Goal: Task Accomplishment & Management: Manage account settings

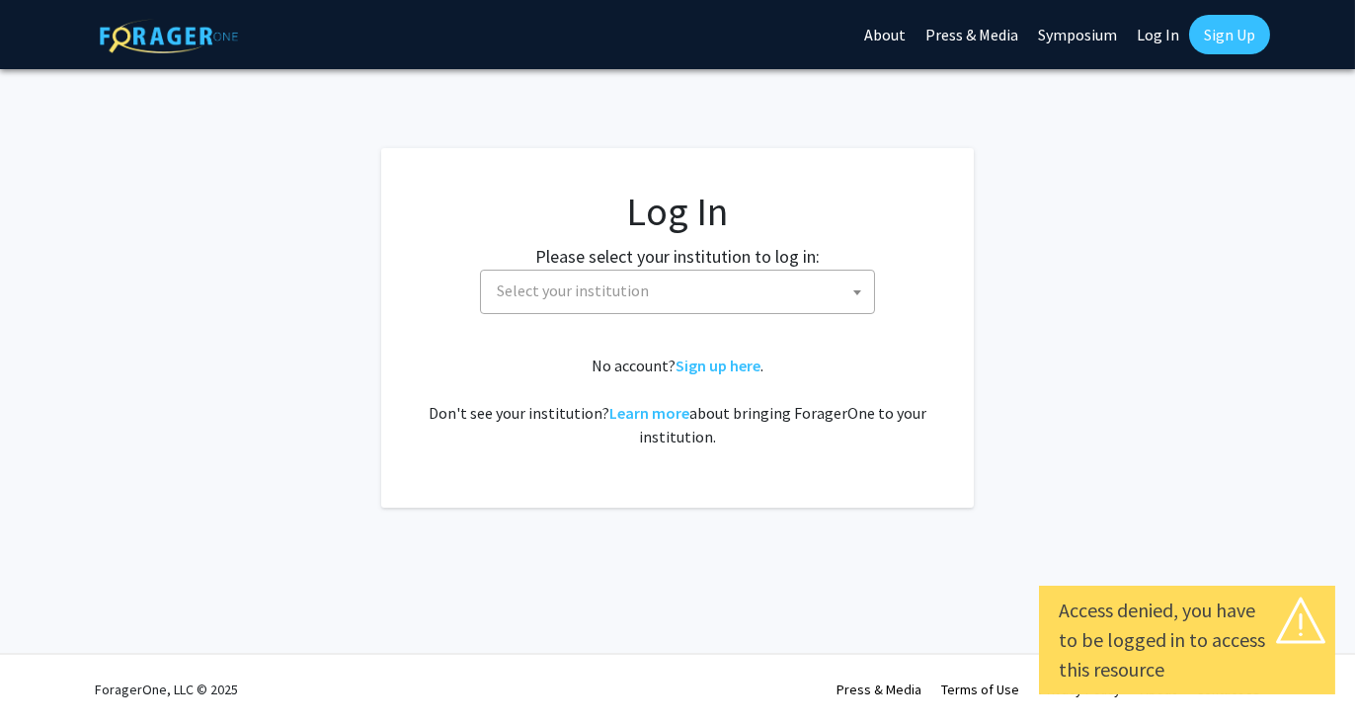
click at [1166, 48] on link "Log In" at bounding box center [1158, 34] width 62 height 69
select select "34"
click at [1161, 39] on link "Log In" at bounding box center [1158, 34] width 62 height 69
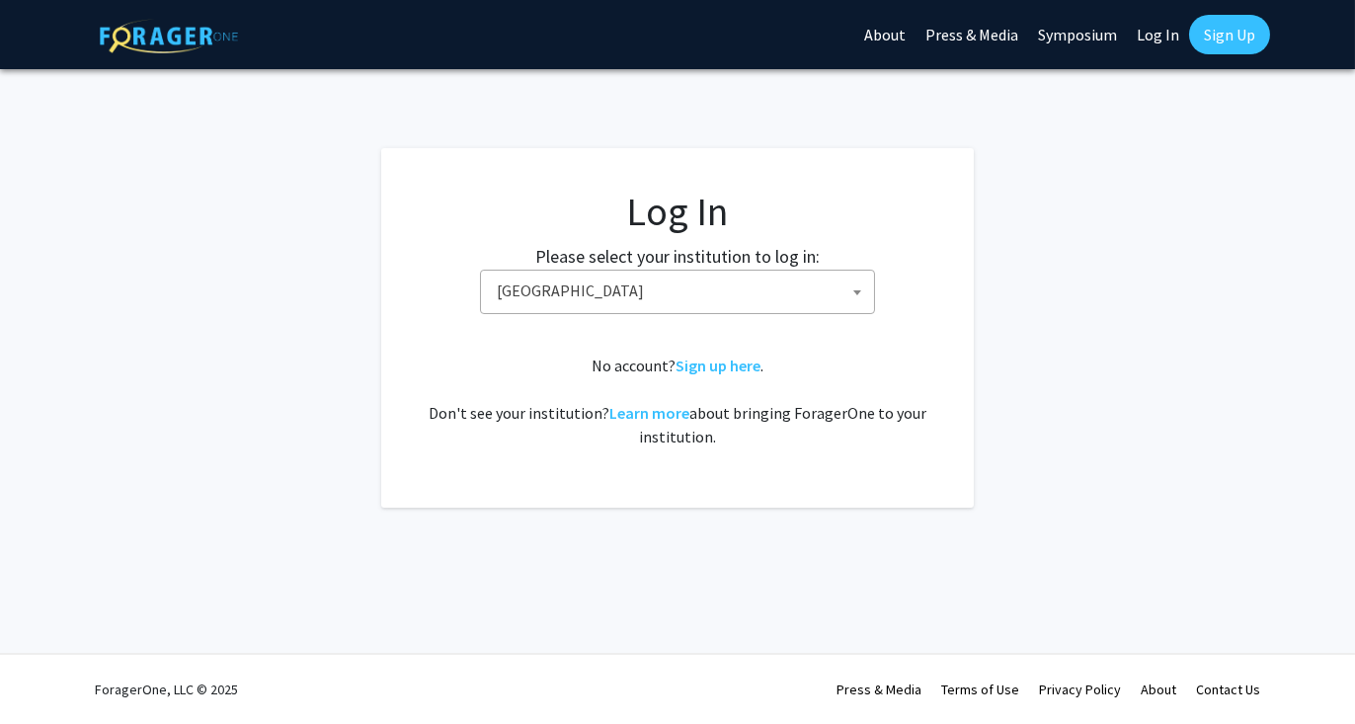
click at [1161, 39] on link "Log In" at bounding box center [1158, 34] width 62 height 69
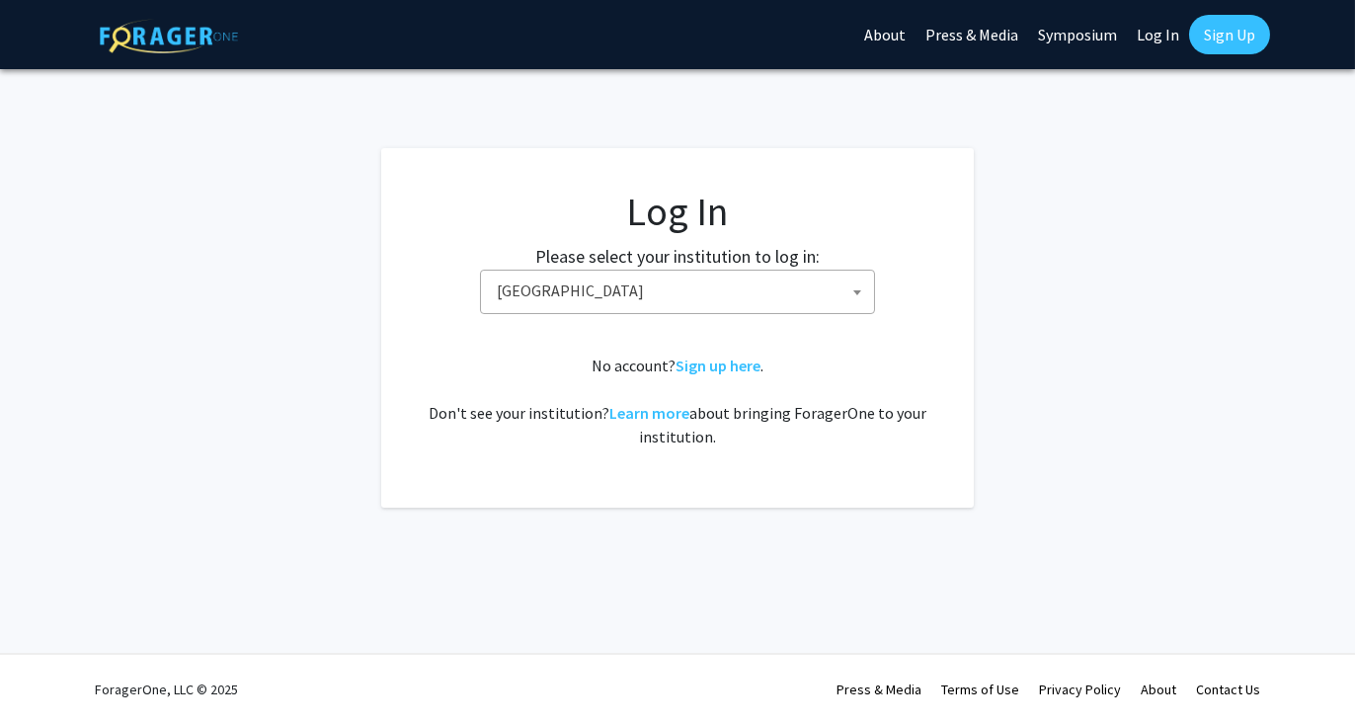
click at [1161, 39] on link "Log In" at bounding box center [1158, 34] width 62 height 69
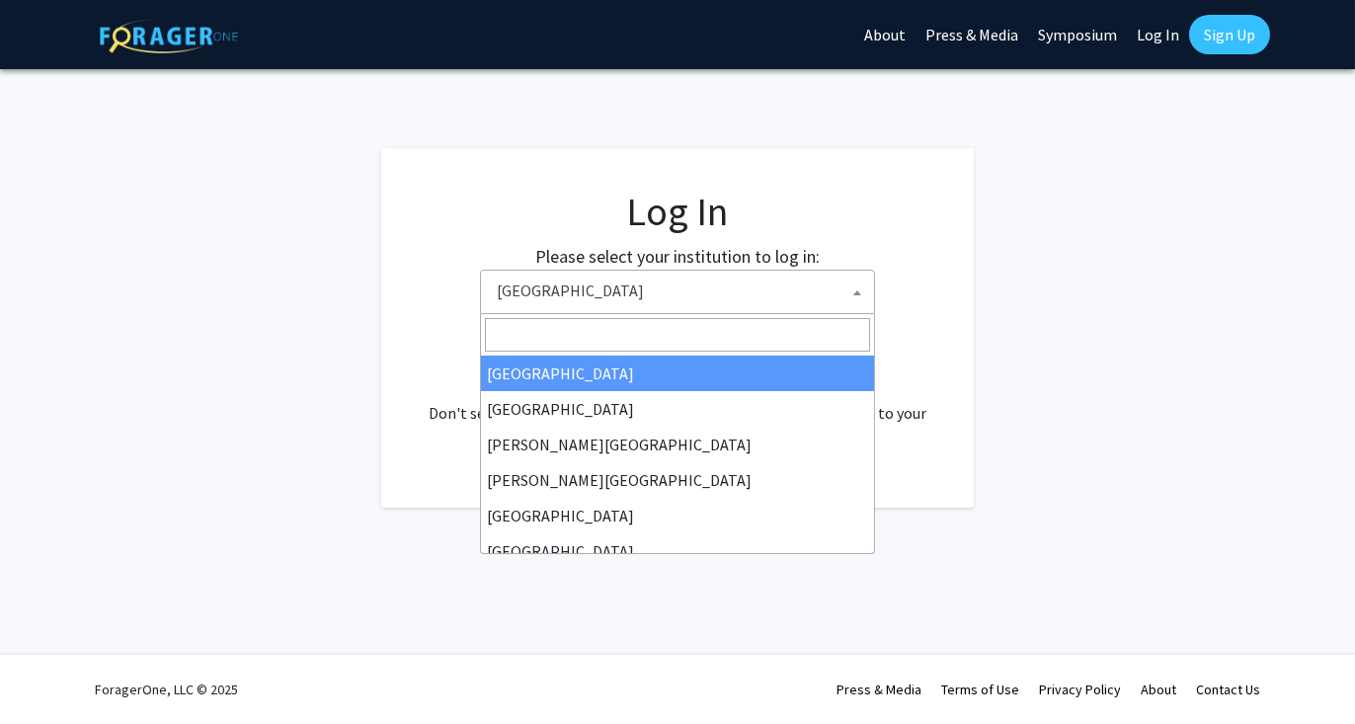
click at [587, 308] on span "[GEOGRAPHIC_DATA]" at bounding box center [681, 291] width 385 height 40
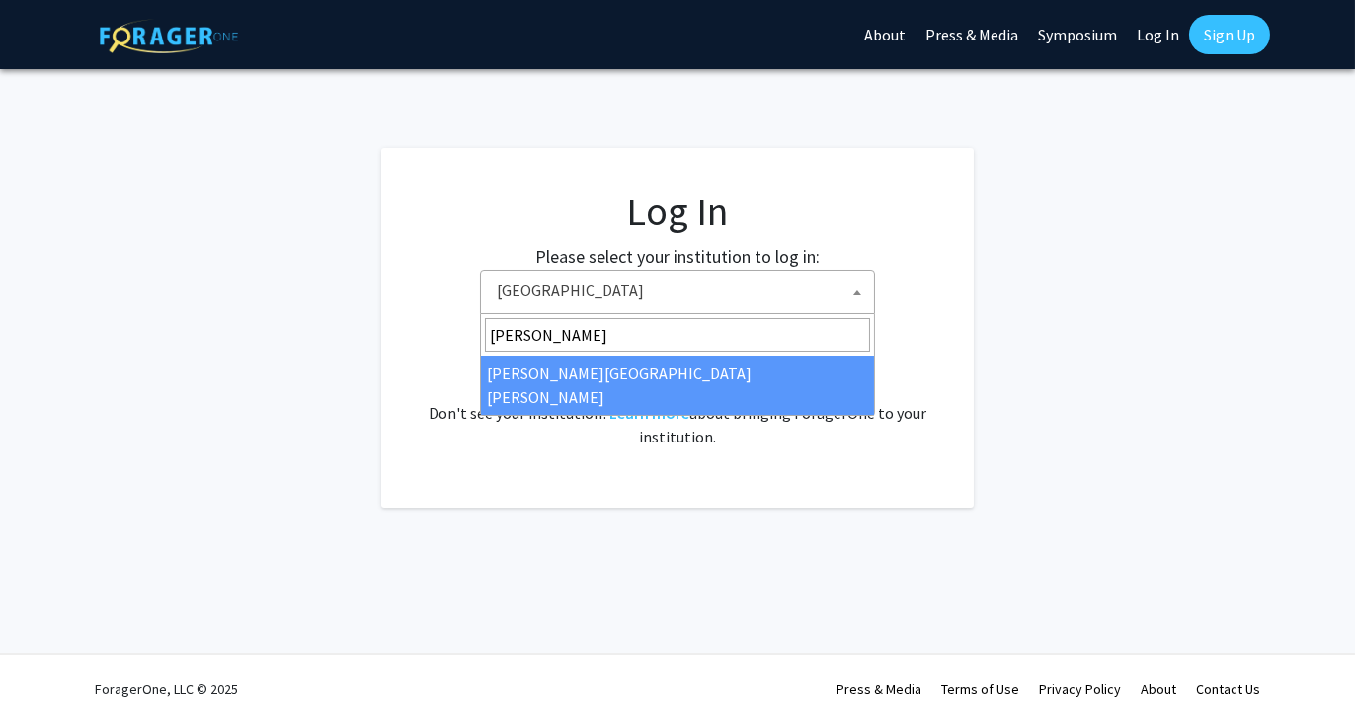
type input "[PERSON_NAME]"
select select "1"
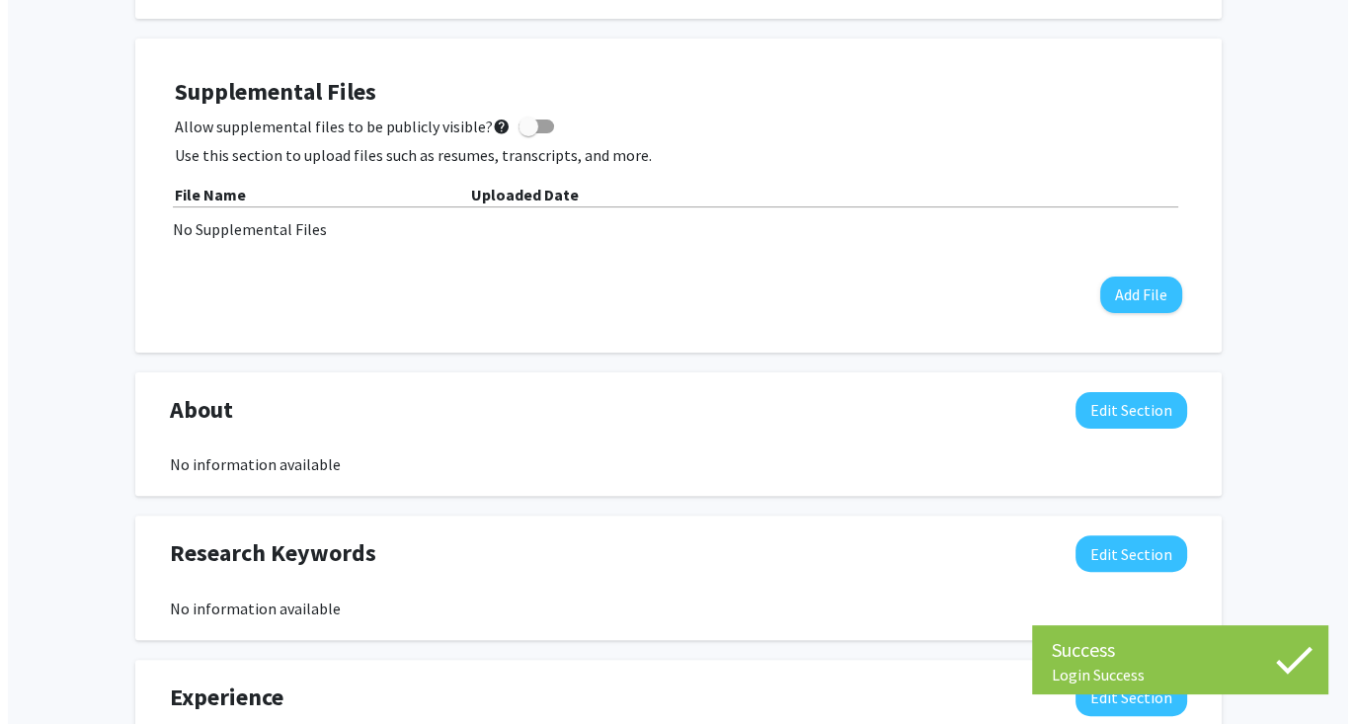
scroll to position [519, 0]
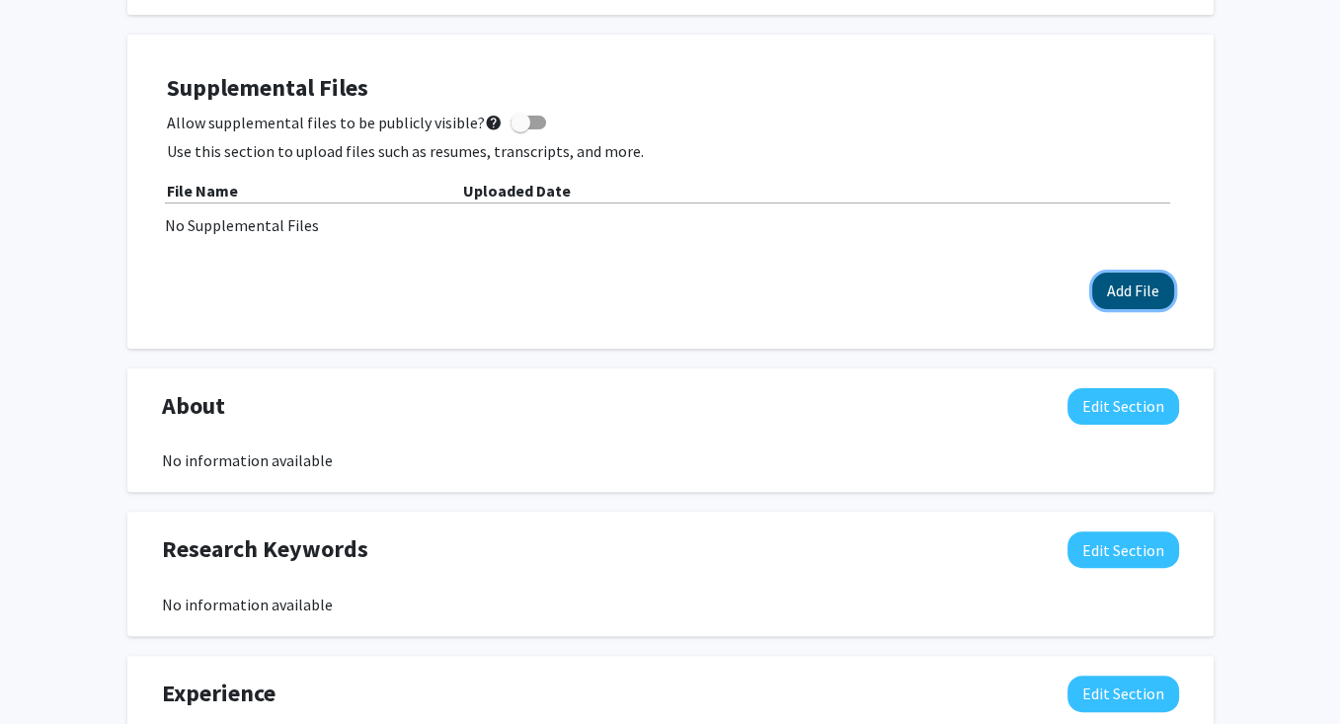
click at [1120, 291] on button "Add File" at bounding box center [1133, 291] width 82 height 37
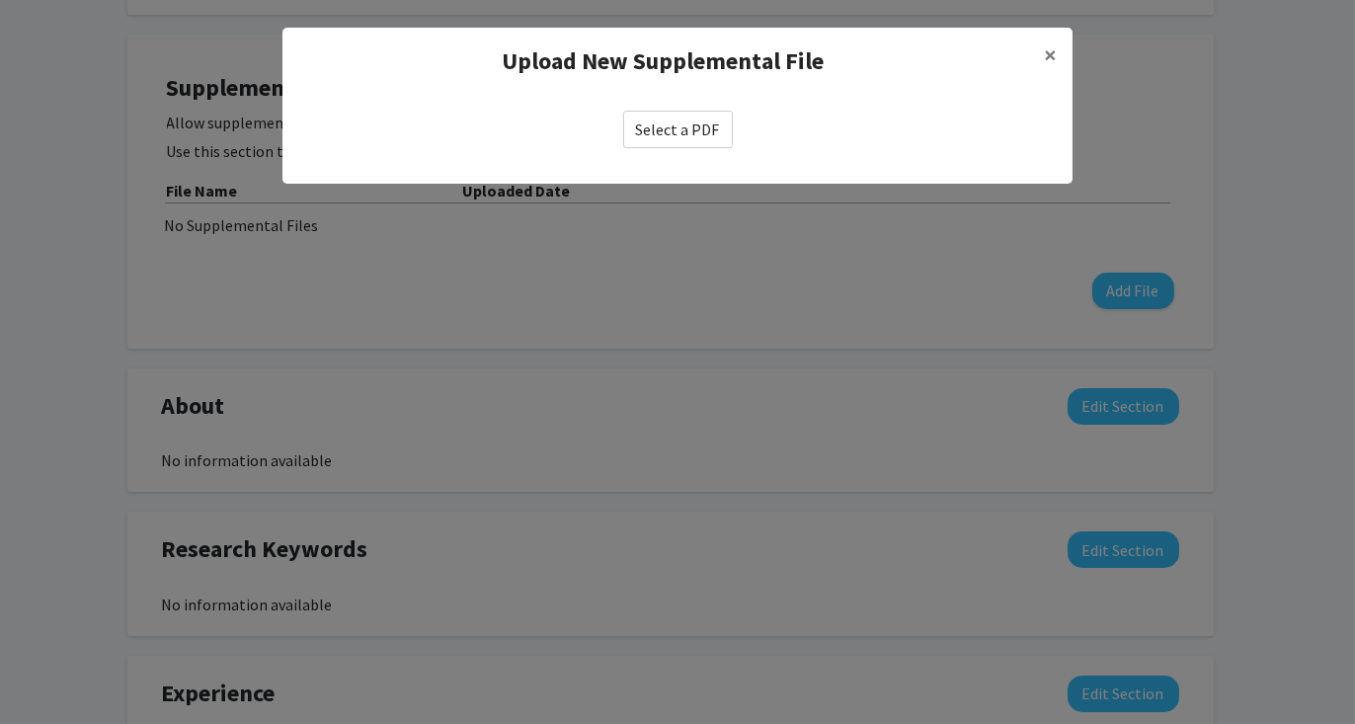
click at [690, 145] on label "Select a PDF" at bounding box center [678, 130] width 110 height 38
click at [0, 0] on input "Select a PDF" at bounding box center [0, 0] width 0 height 0
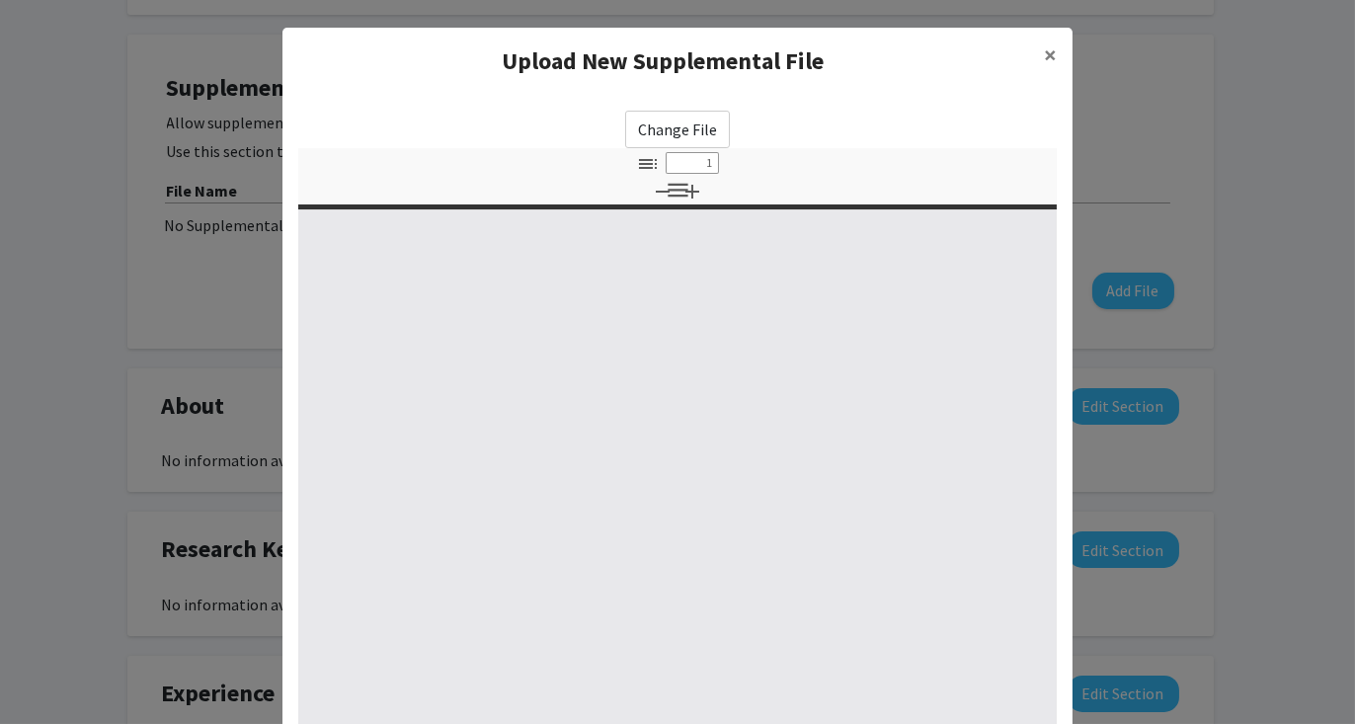
select select "custom"
type input "0"
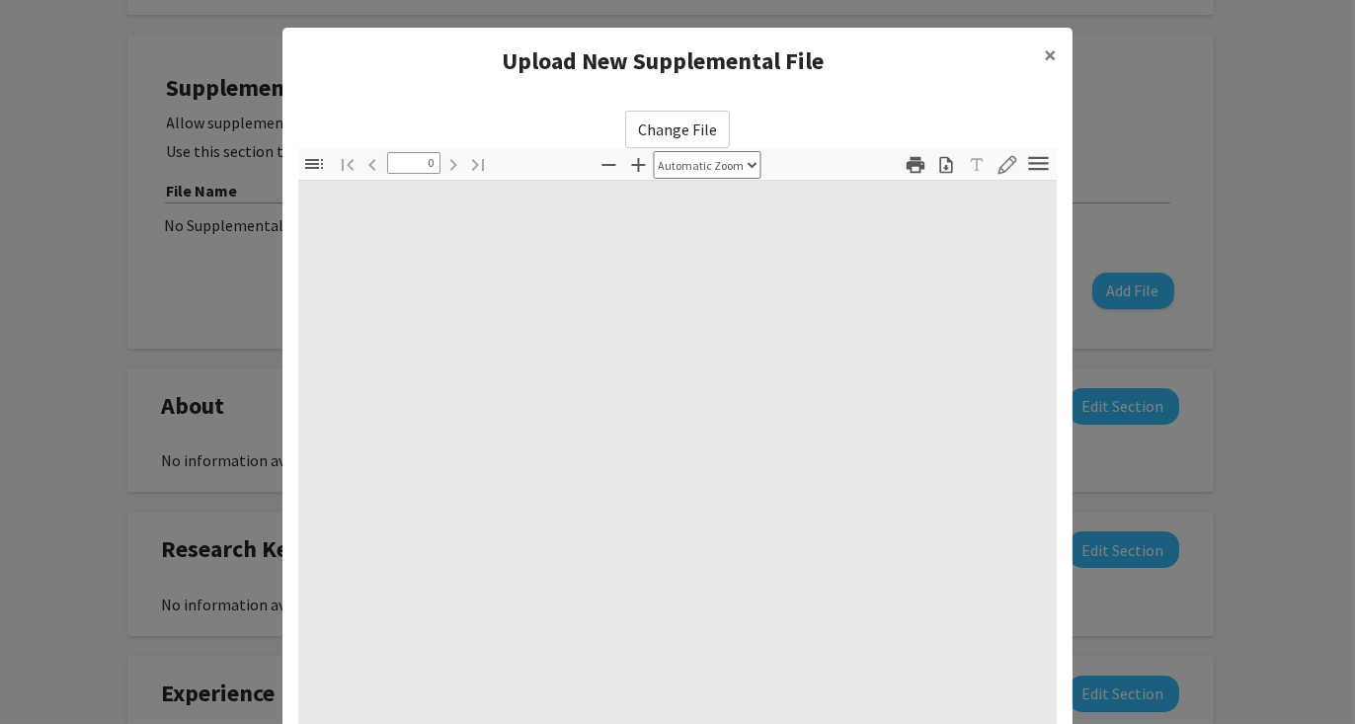
select select "custom"
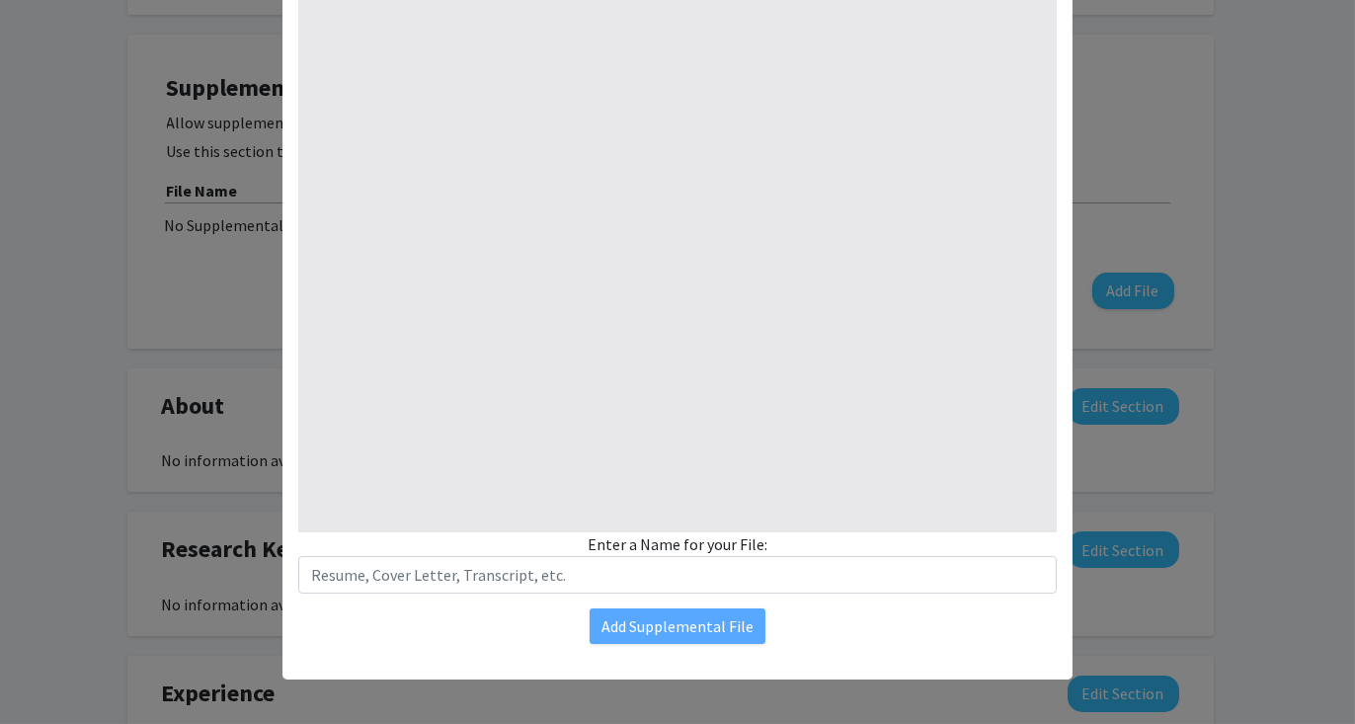
type input "1"
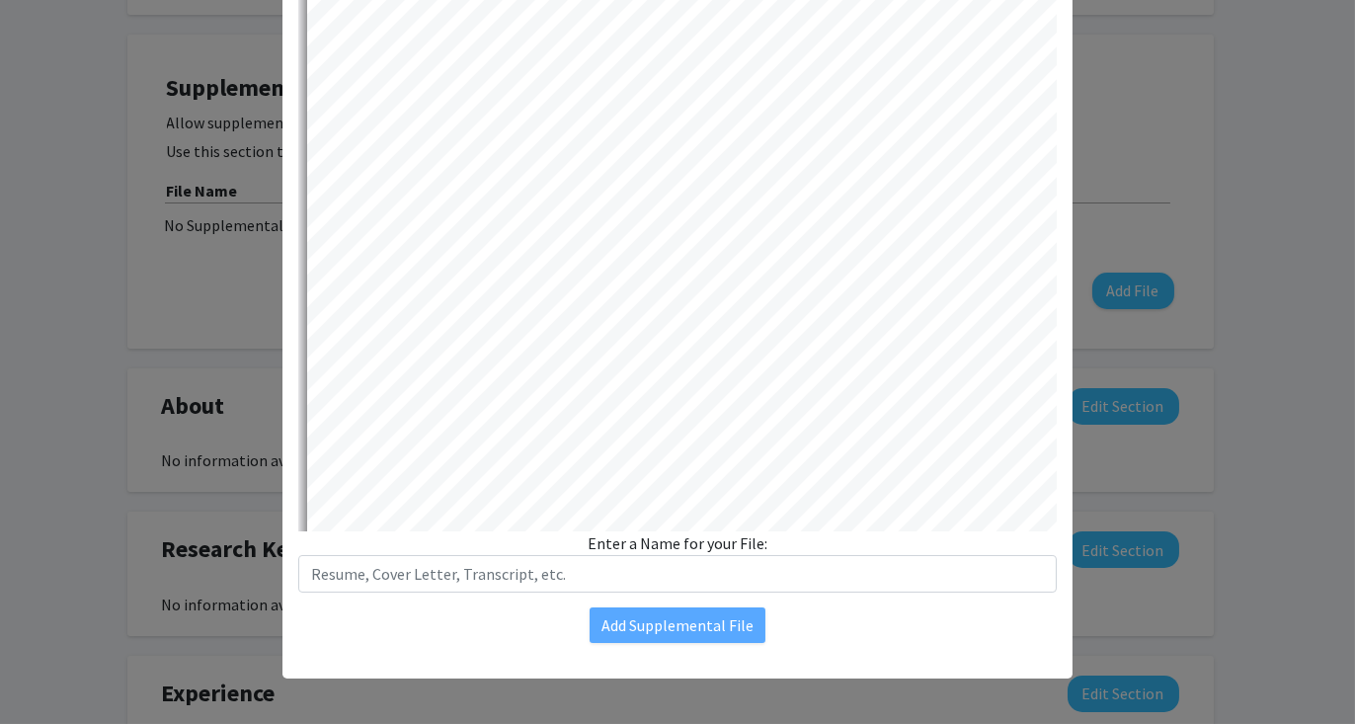
select select "auto"
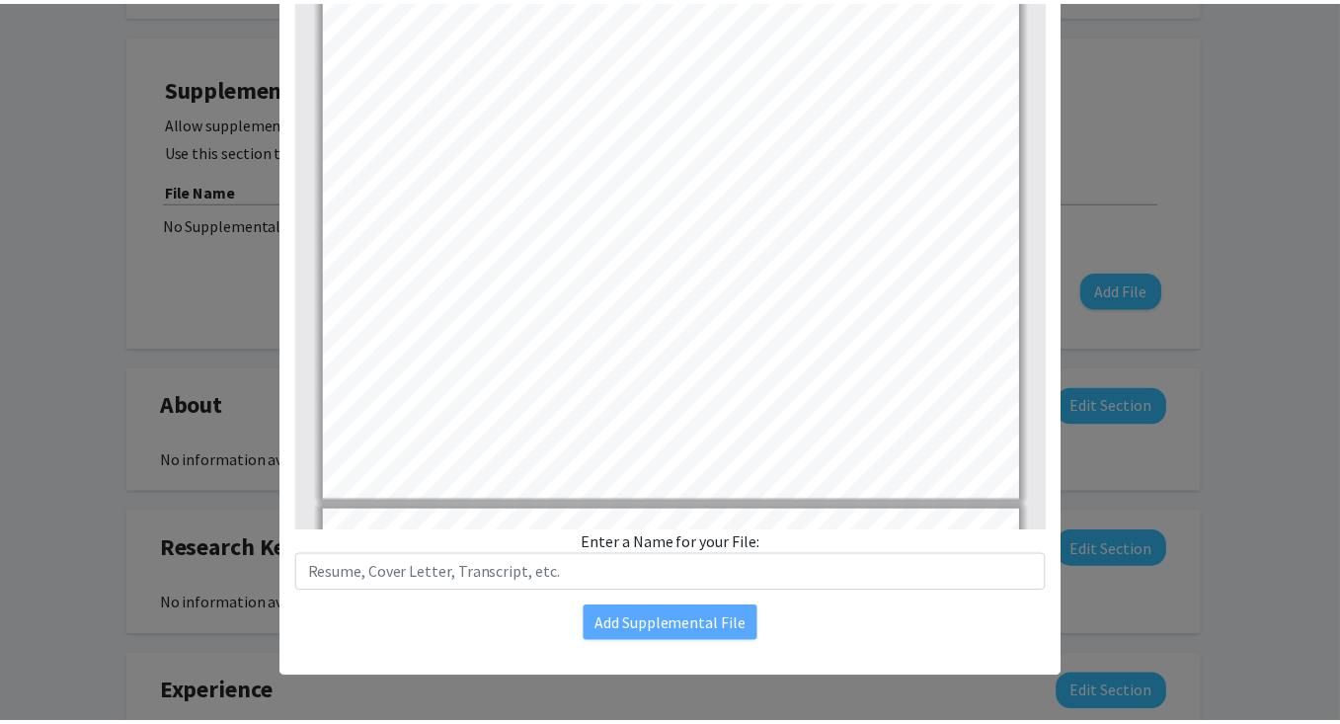
scroll to position [394, 0]
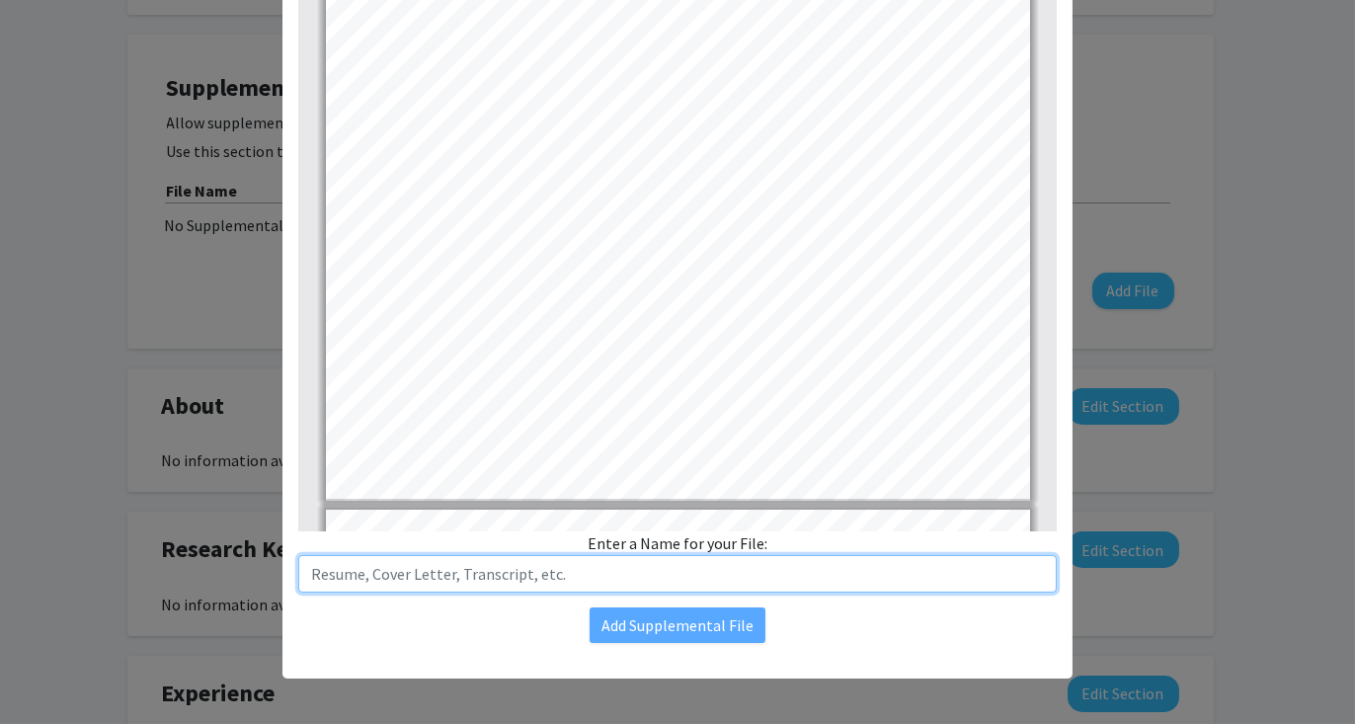
click at [637, 583] on input "text" at bounding box center [677, 574] width 759 height 38
type input "CV 2025"
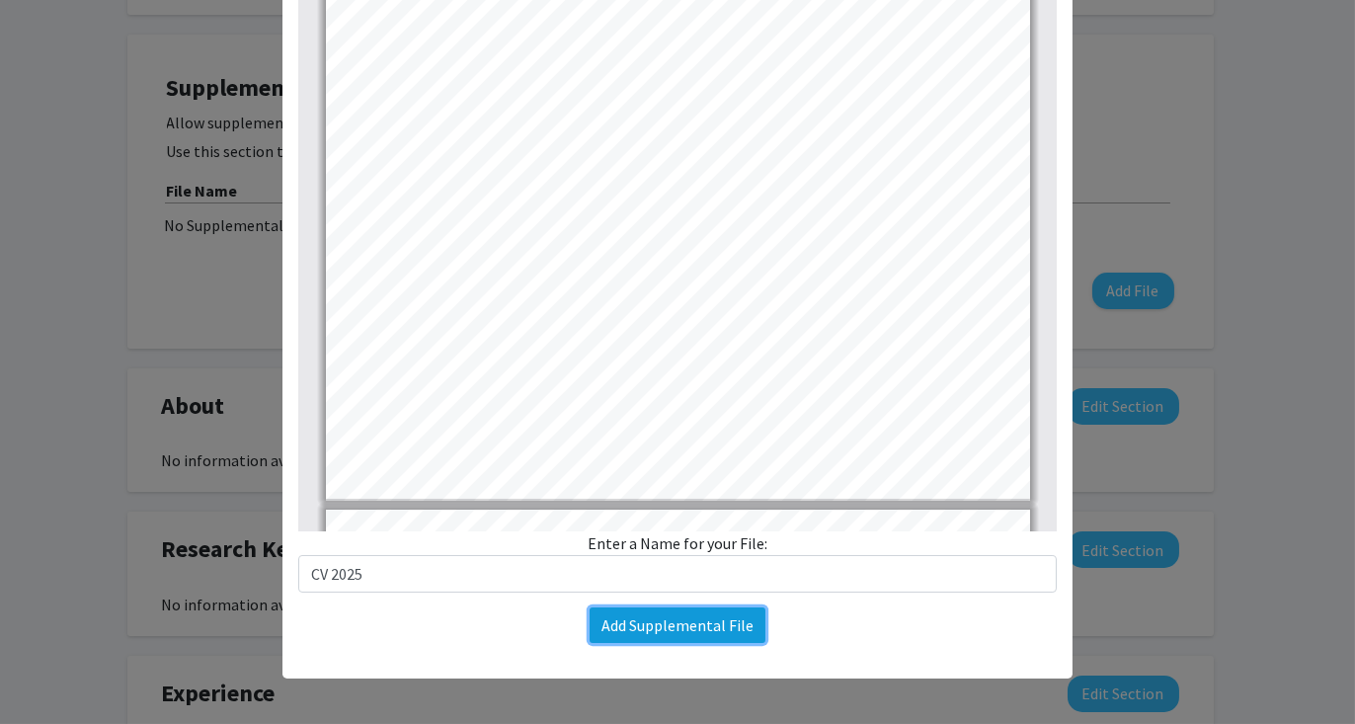
click at [705, 637] on button "Add Supplemental File" at bounding box center [678, 625] width 176 height 36
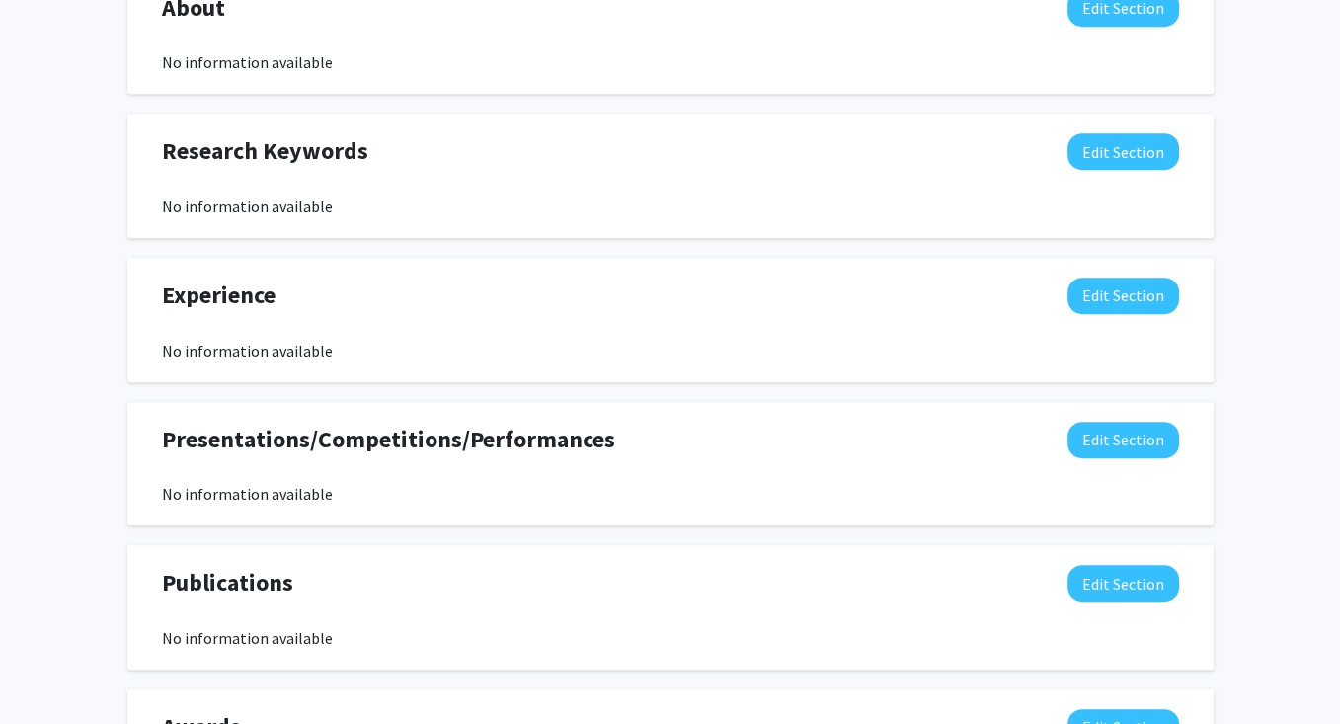
scroll to position [953, 0]
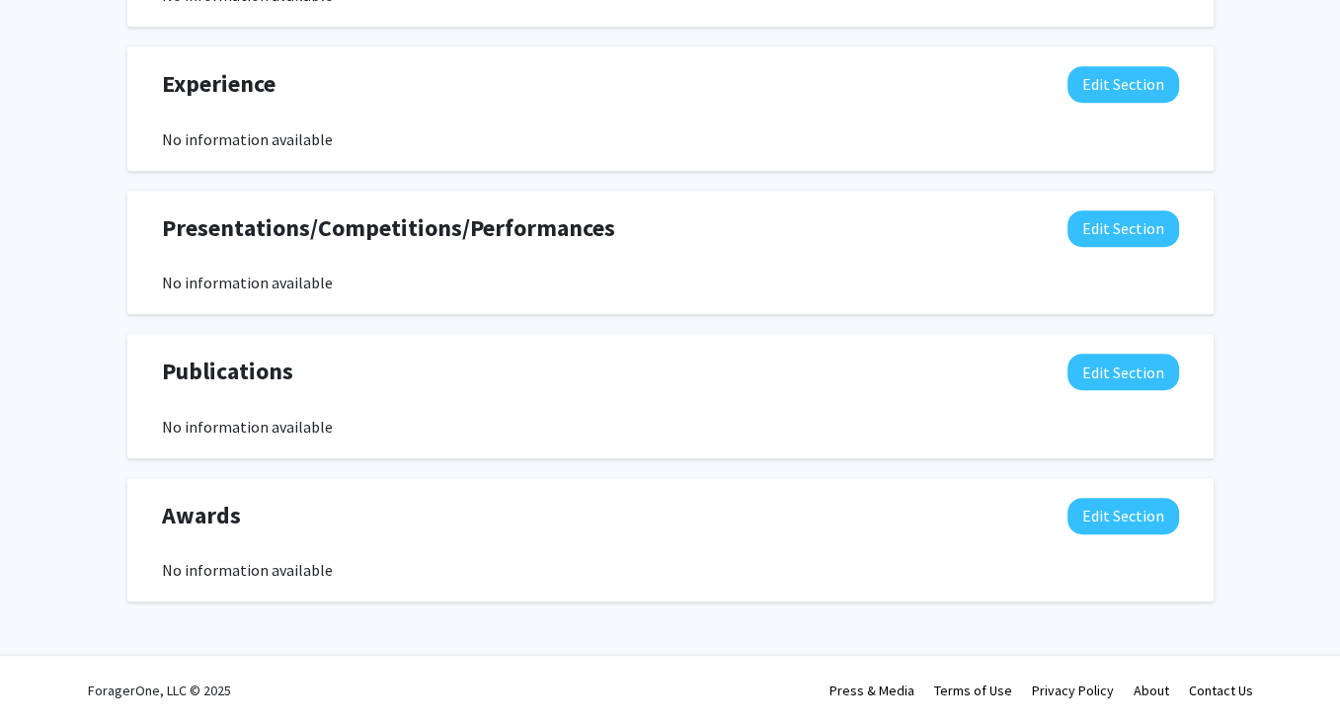
click at [674, 454] on div "Publications Edit Section No information available You may write a maximum of 1…" at bounding box center [670, 396] width 1086 height 124
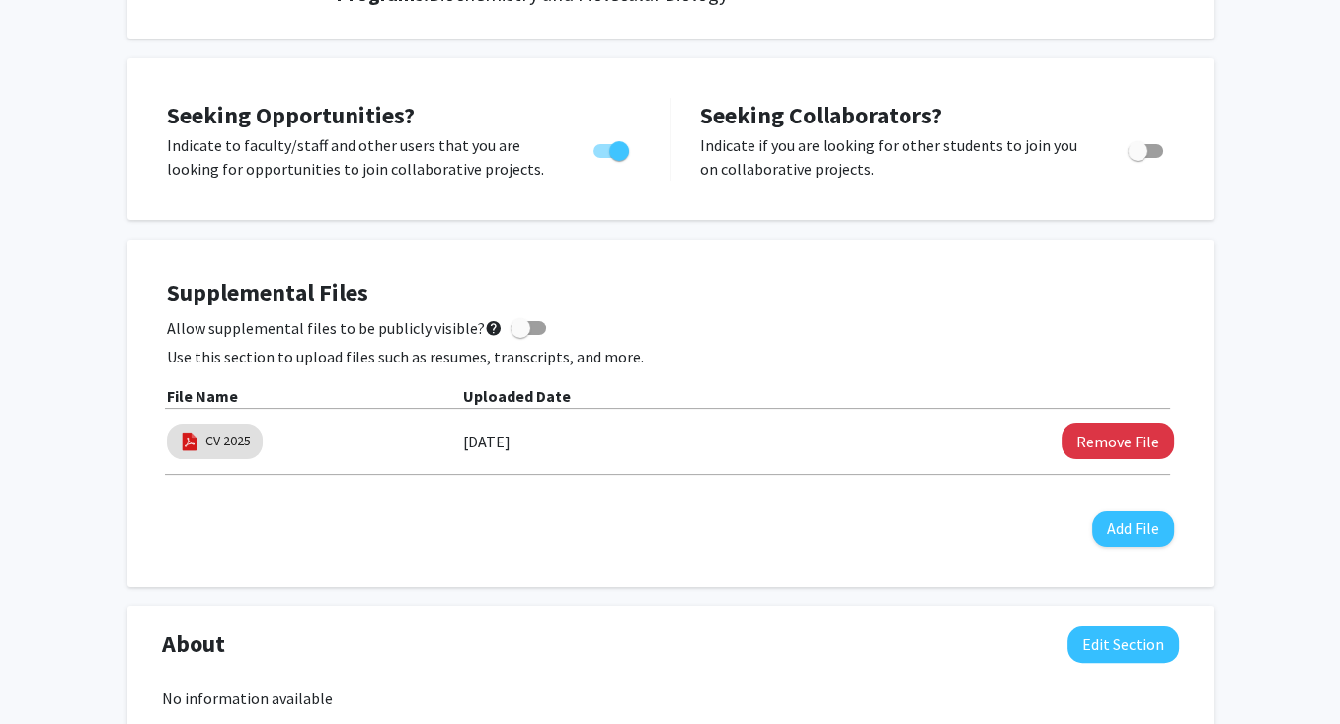
scroll to position [0, 0]
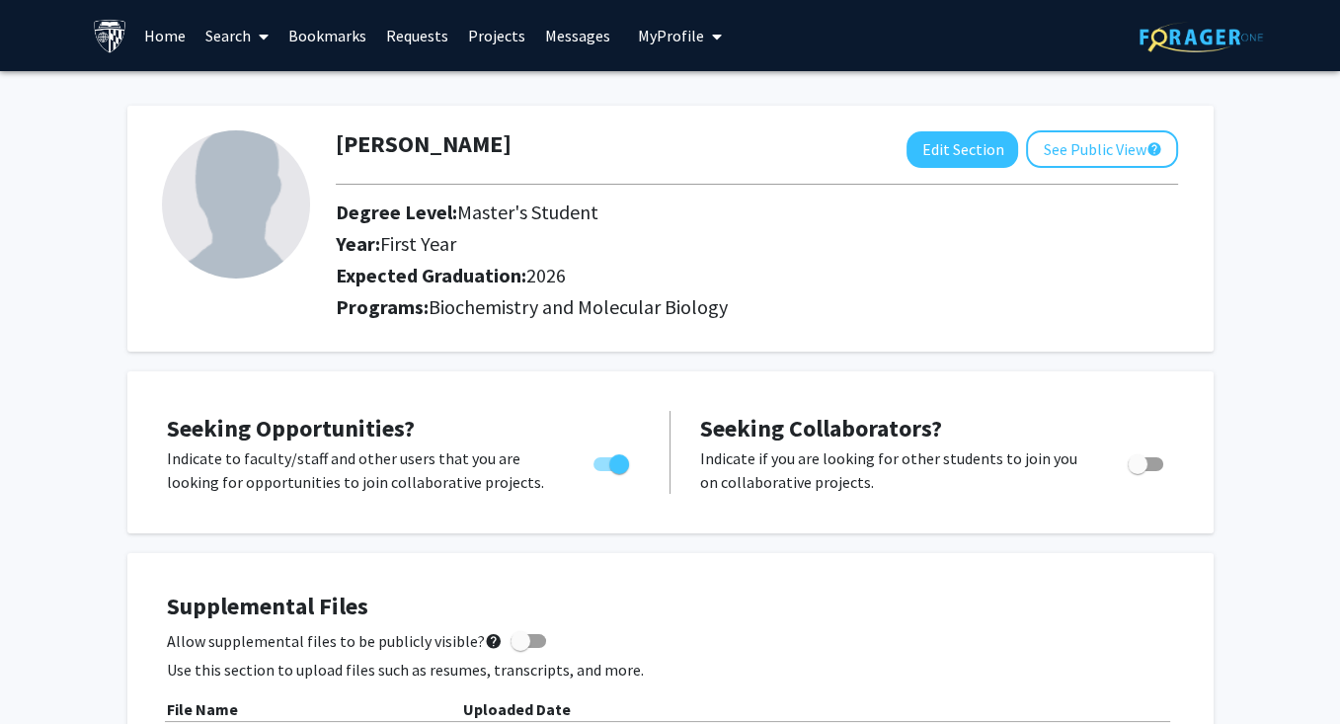
click at [231, 40] on link "Search" at bounding box center [237, 35] width 83 height 69
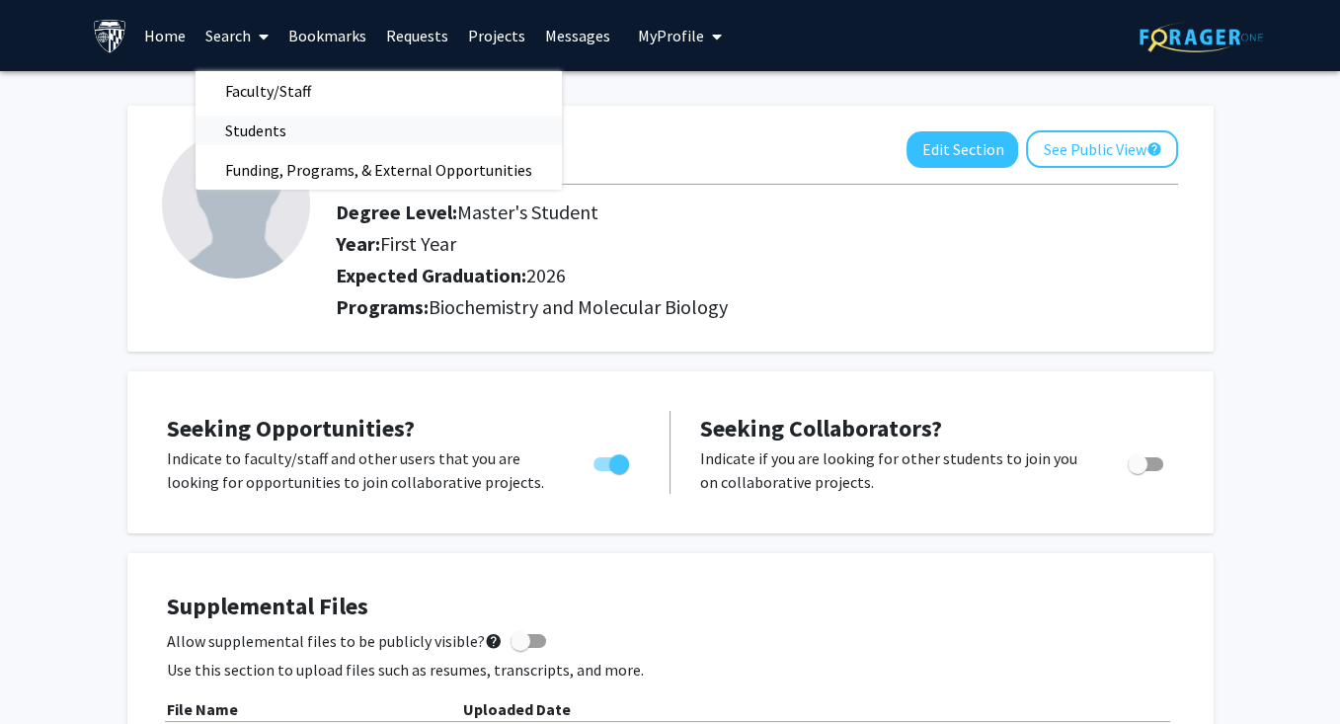
click at [257, 133] on span "Students" at bounding box center [256, 131] width 120 height 40
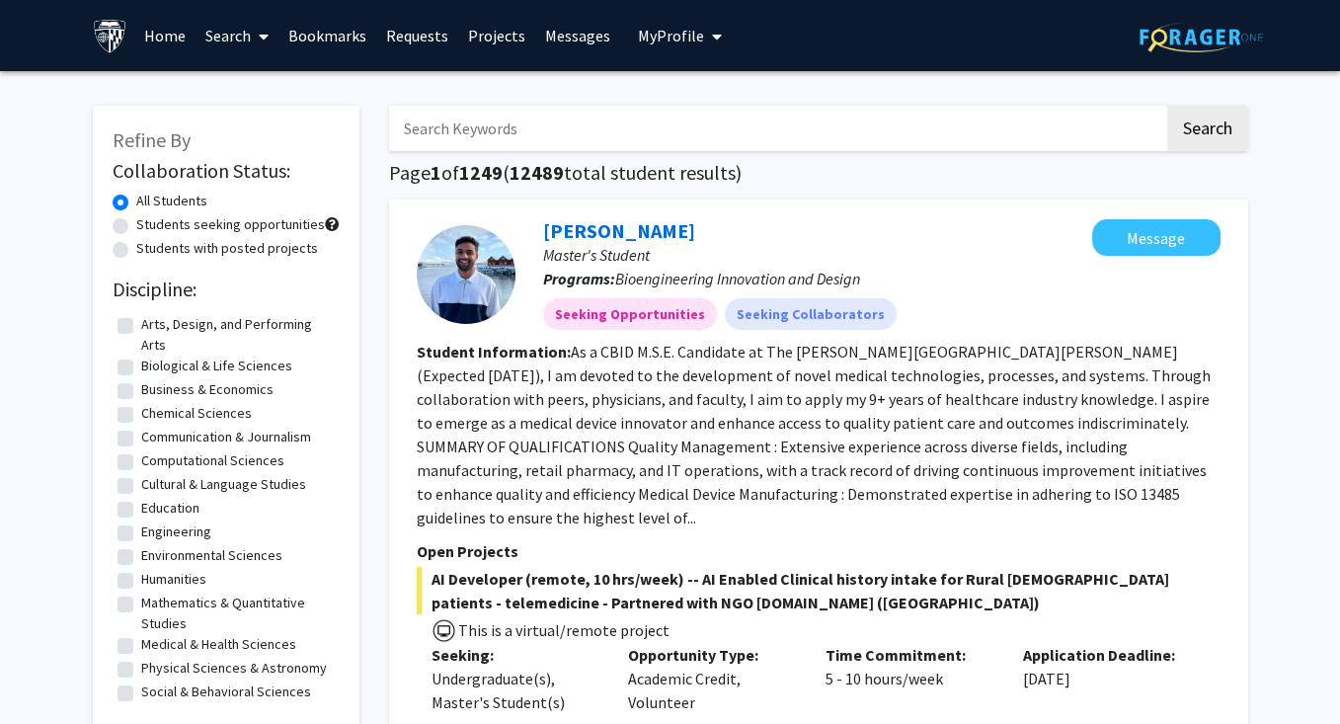
click at [248, 31] on link "Search" at bounding box center [237, 35] width 83 height 69
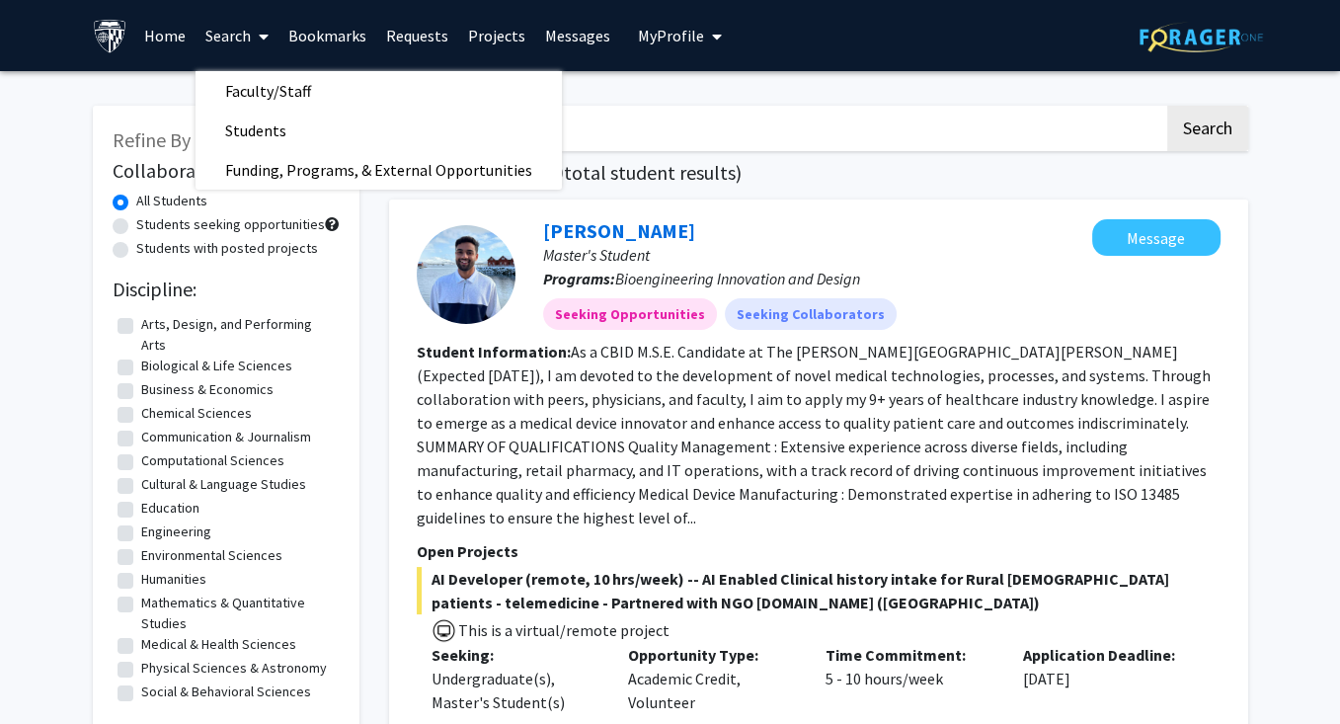
click at [184, 249] on label "Students with posted projects" at bounding box center [227, 248] width 182 height 21
click at [149, 249] on input "Students with posted projects" at bounding box center [142, 244] width 13 height 13
radio input "true"
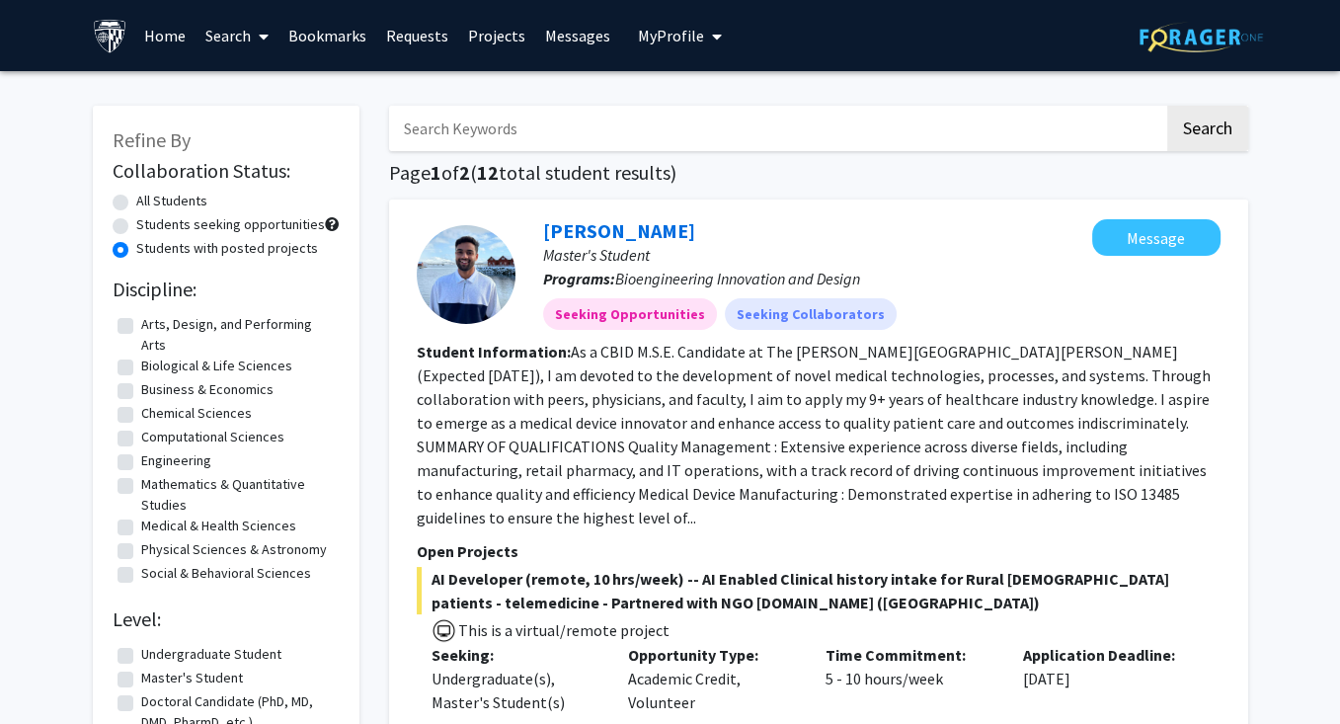
click at [250, 38] on link "Search" at bounding box center [237, 35] width 83 height 69
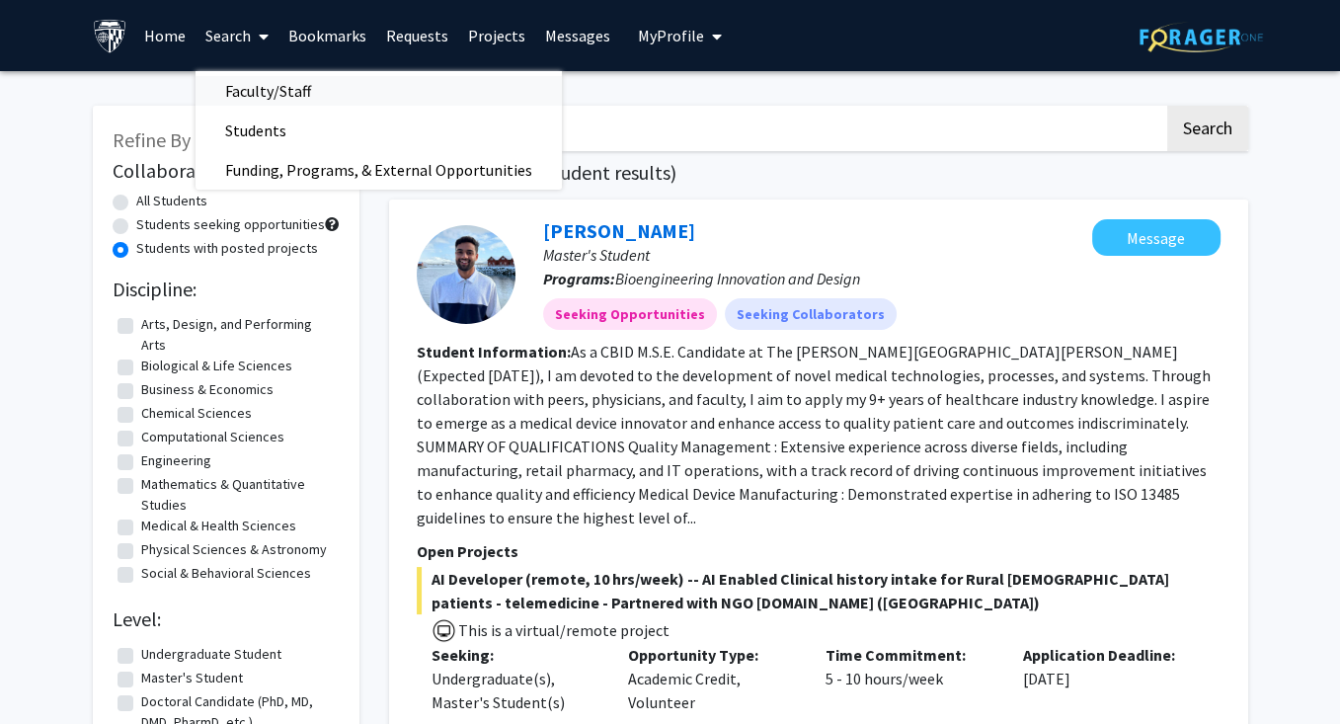
click at [256, 91] on span "Faculty/Staff" at bounding box center [268, 91] width 145 height 40
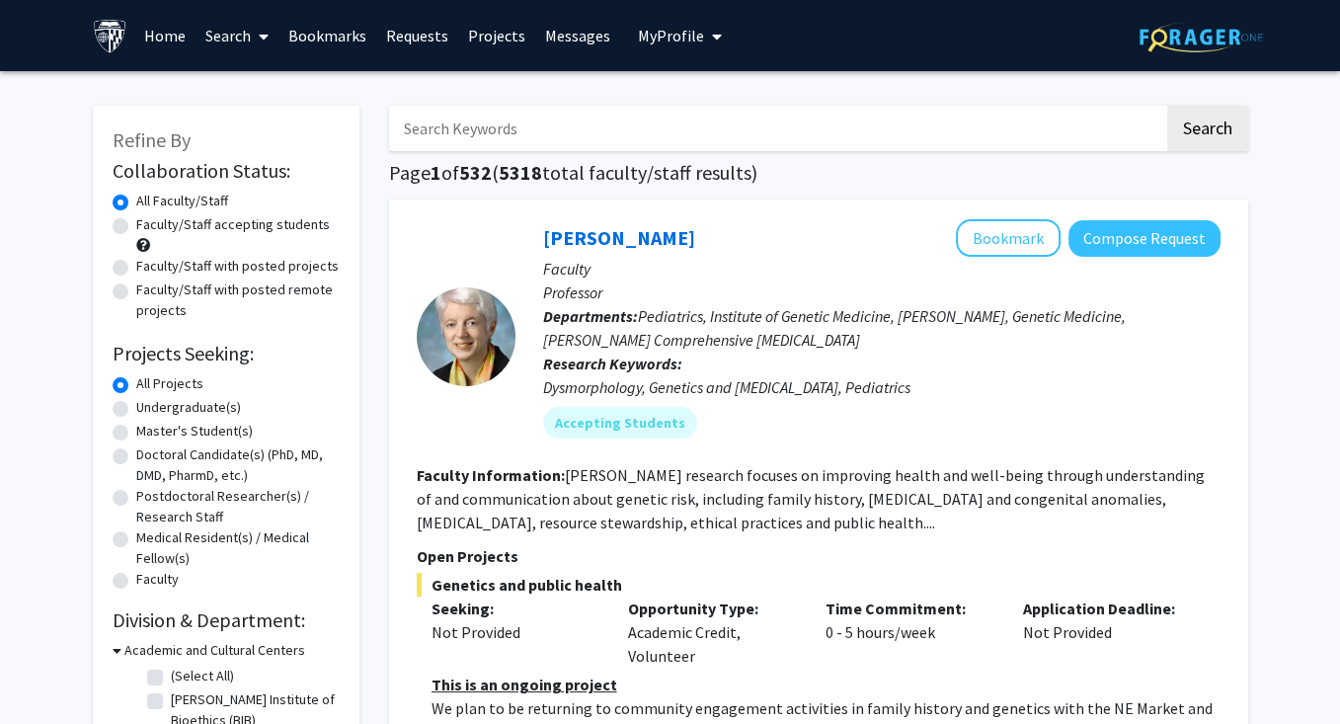
click at [240, 229] on label "Faculty/Staff accepting students" at bounding box center [233, 224] width 194 height 21
click at [149, 227] on input "Faculty/Staff accepting students" at bounding box center [142, 220] width 13 height 13
radio input "true"
click at [209, 434] on label "Master's Student(s)" at bounding box center [194, 431] width 117 height 21
click at [149, 434] on input "Master's Student(s)" at bounding box center [142, 427] width 13 height 13
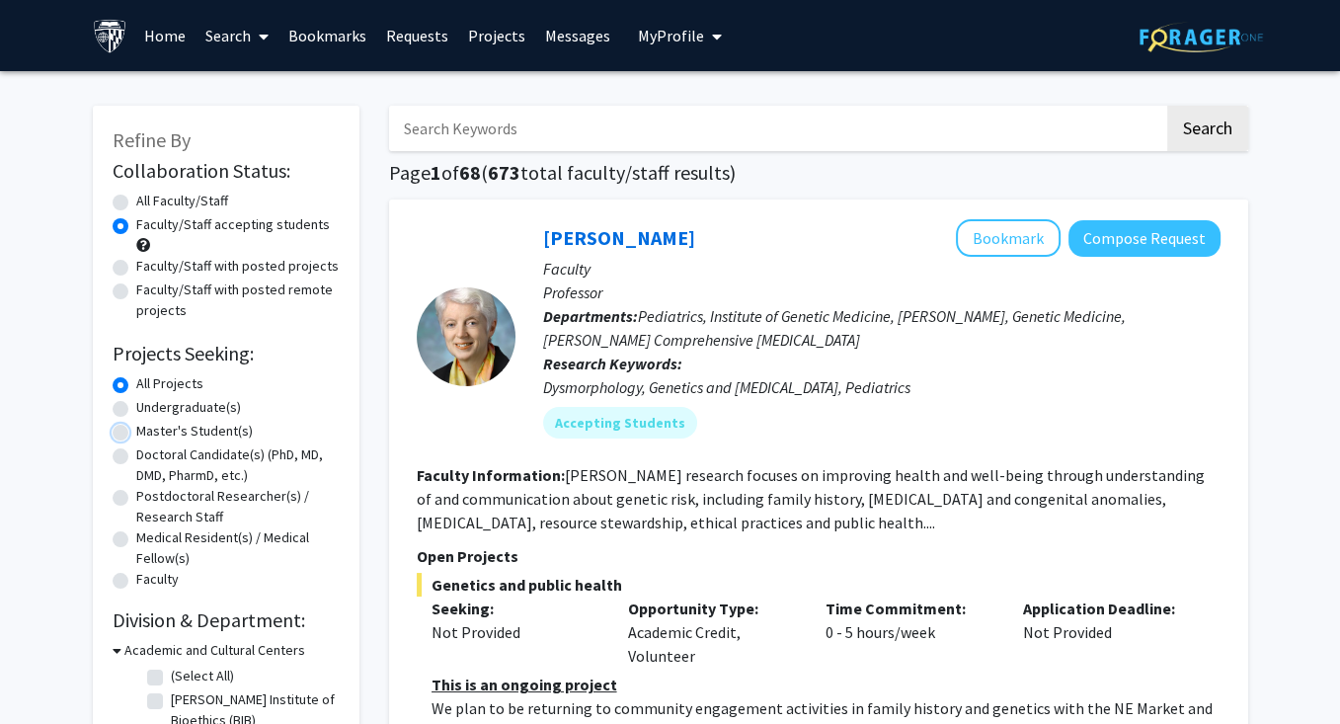
radio input "true"
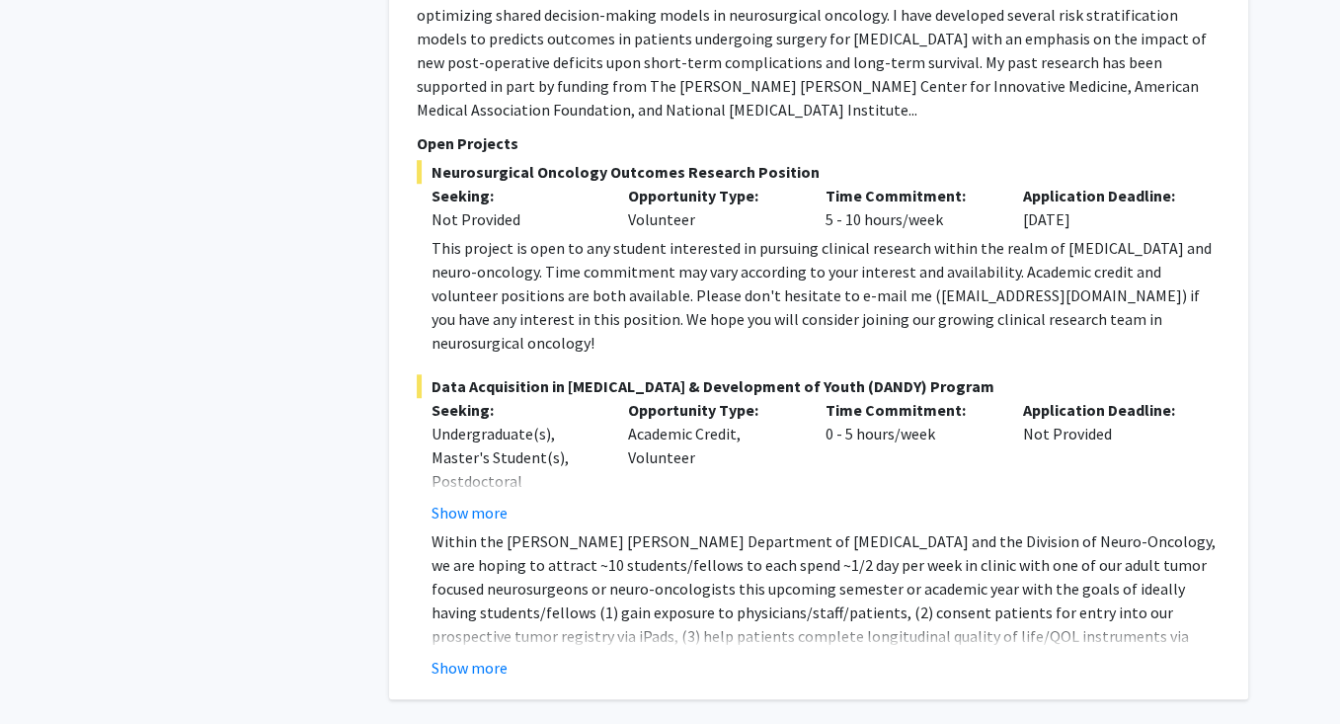
scroll to position [9091, 0]
